Goal: Navigation & Orientation: Go to known website

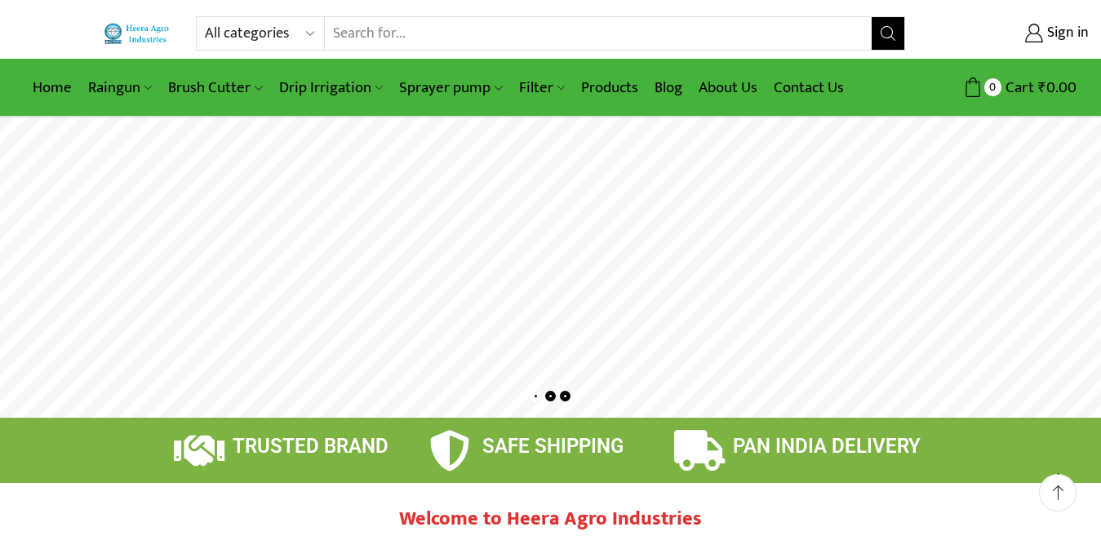
click at [38, 69] on link "Home" at bounding box center [51, 88] width 55 height 38
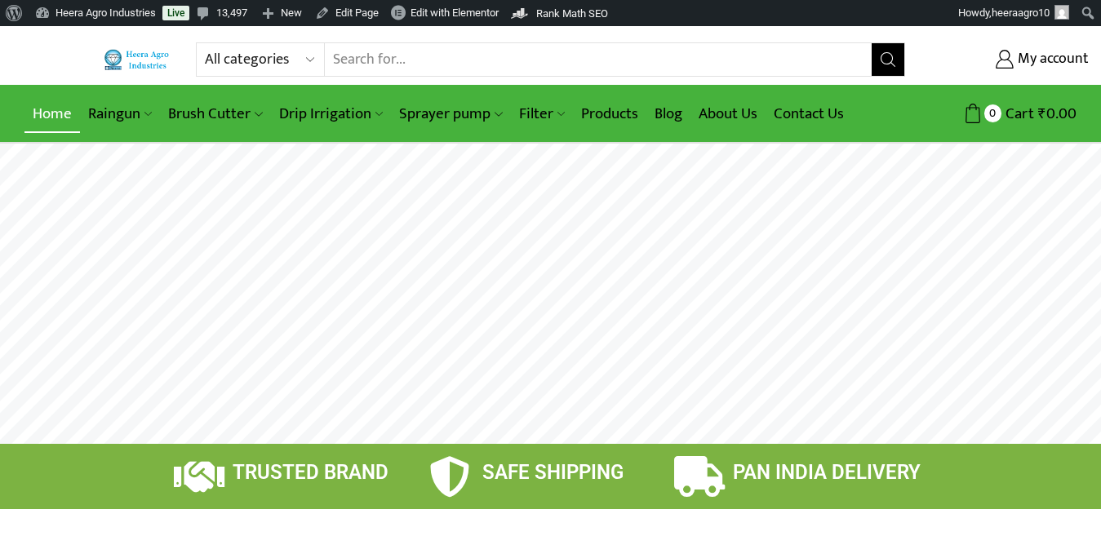
click at [54, 108] on link "Home" at bounding box center [51, 114] width 55 height 38
click at [52, 109] on link "Home" at bounding box center [51, 114] width 55 height 38
